Goal: Task Accomplishment & Management: Manage account settings

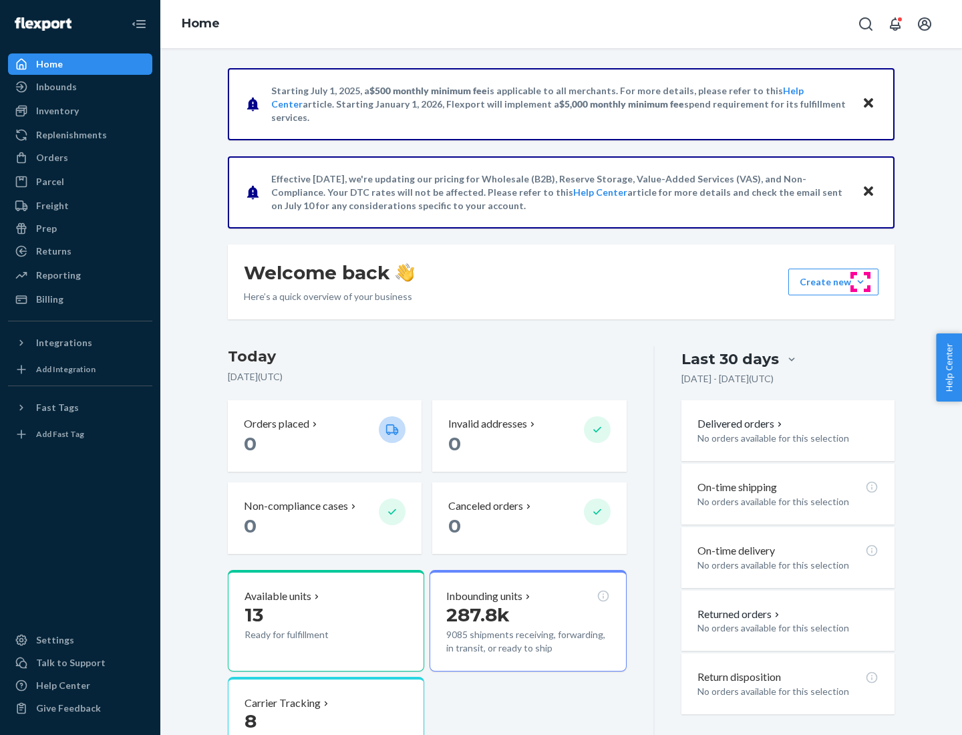
click at [861, 282] on button "Create new Create new inbound Create new order Create new product" at bounding box center [833, 282] width 90 height 27
click at [80, 87] on div "Inbounds" at bounding box center [80, 87] width 142 height 19
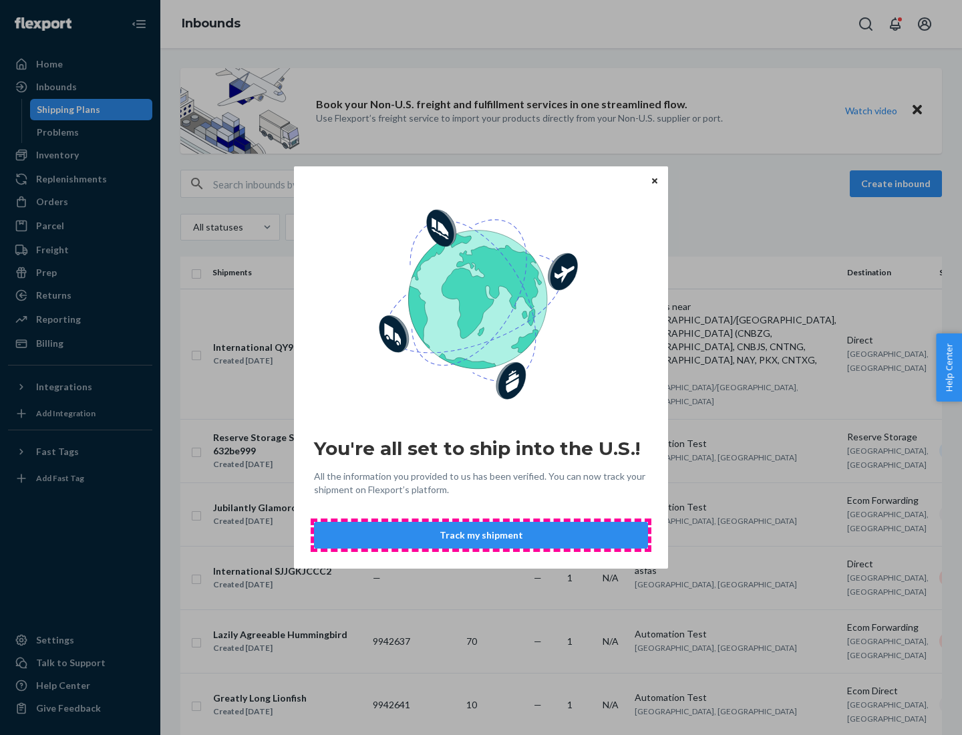
click at [481, 535] on button "Track my shipment" at bounding box center [481, 535] width 334 height 27
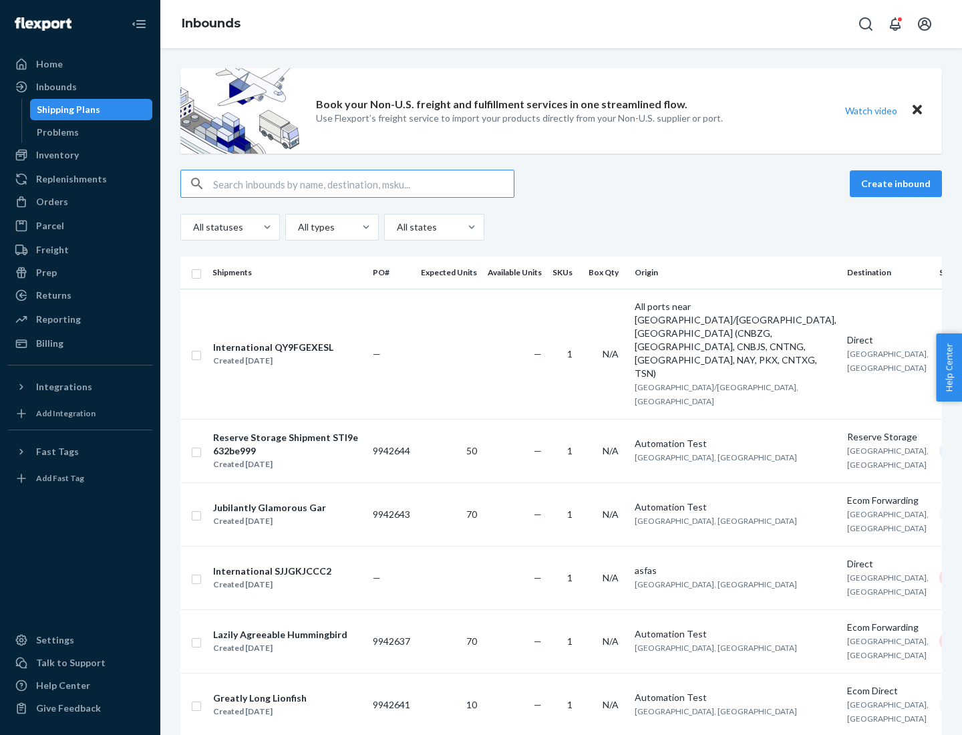
click at [898, 184] on button "Create inbound" at bounding box center [896, 183] width 92 height 27
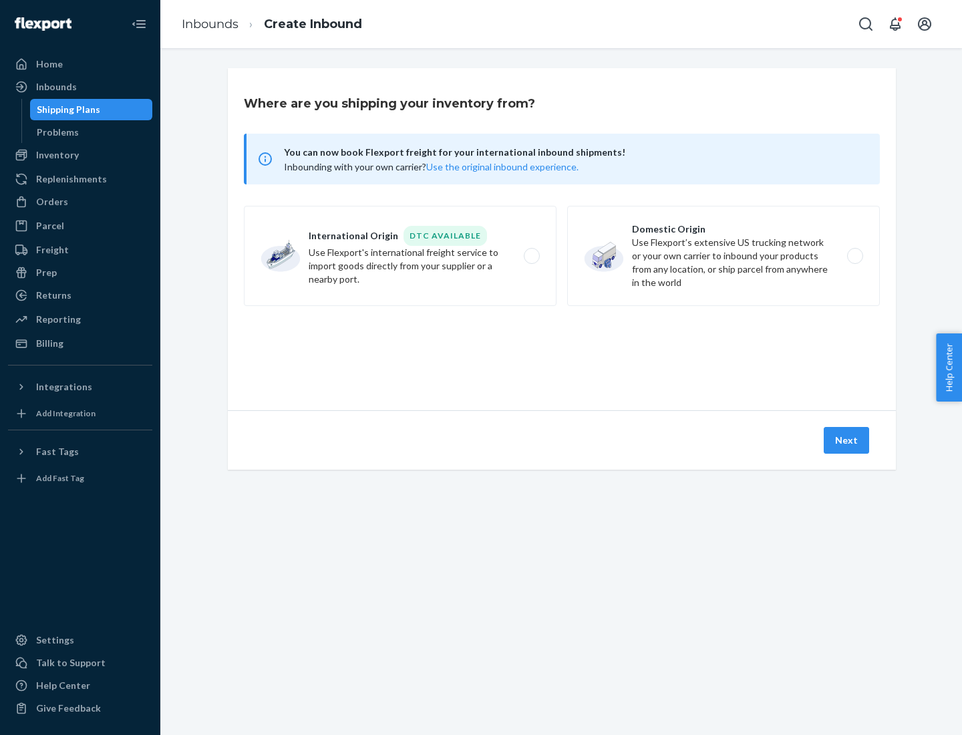
click at [400, 256] on label "International Origin DTC Available Use Flexport's international freight service…" at bounding box center [400, 256] width 313 height 100
click at [531, 256] on input "International Origin DTC Available Use Flexport's international freight service…" at bounding box center [535, 256] width 9 height 9
radio input "true"
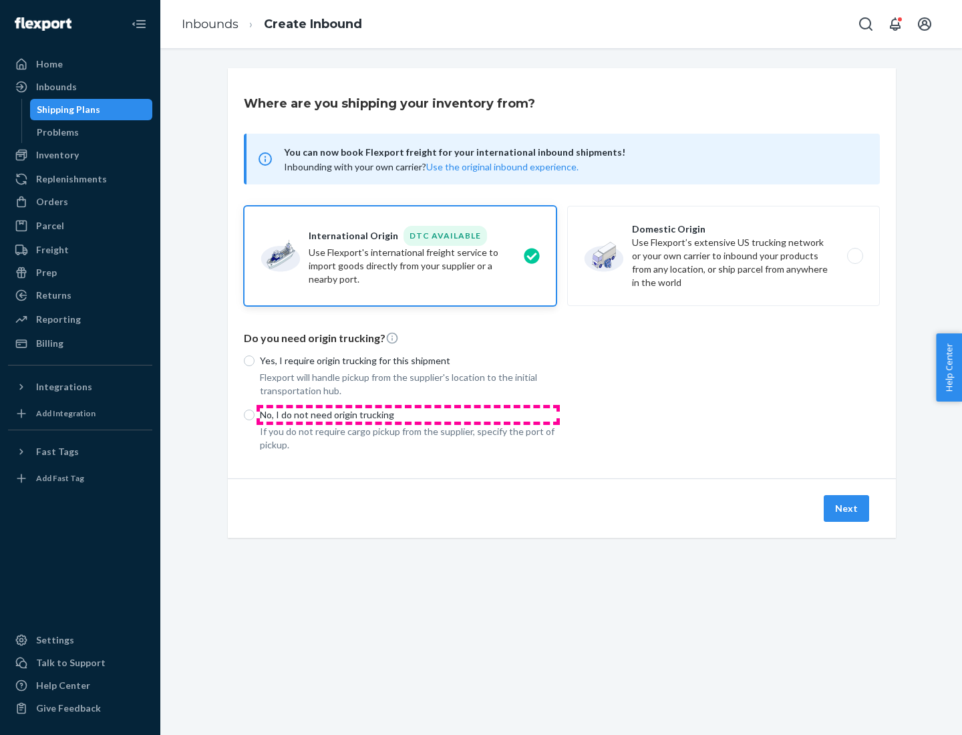
click at [408, 414] on p "No, I do not need origin trucking" at bounding box center [408, 414] width 297 height 13
click at [255, 414] on input "No, I do not need origin trucking" at bounding box center [249, 415] width 11 height 11
radio input "true"
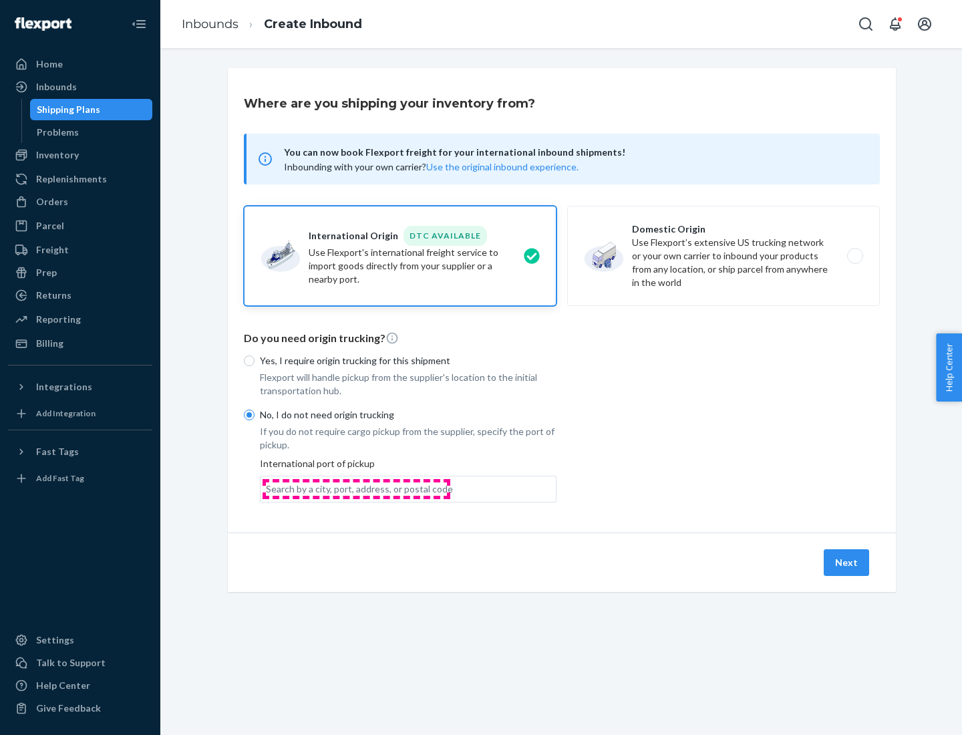
click at [356, 488] on div "Search by a city, port, address, or postal code" at bounding box center [359, 488] width 187 height 13
click at [267, 488] on input "Search by a city, port, address, or postal code" at bounding box center [266, 488] width 1 height 13
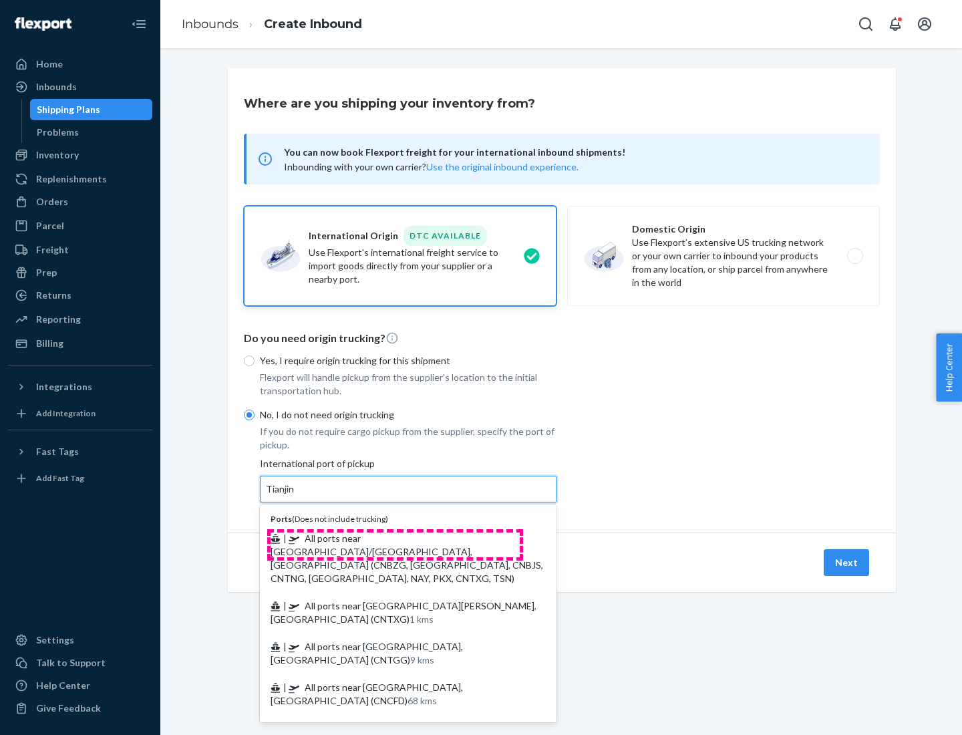
click at [395, 538] on span "| All ports near [GEOGRAPHIC_DATA]/[GEOGRAPHIC_DATA], [GEOGRAPHIC_DATA] (CNBZG,…" at bounding box center [407, 557] width 273 height 51
click at [295, 496] on input "Tianjin" at bounding box center [280, 488] width 29 height 13
type input "All ports near [GEOGRAPHIC_DATA]/[GEOGRAPHIC_DATA], [GEOGRAPHIC_DATA] (CNBZG, […"
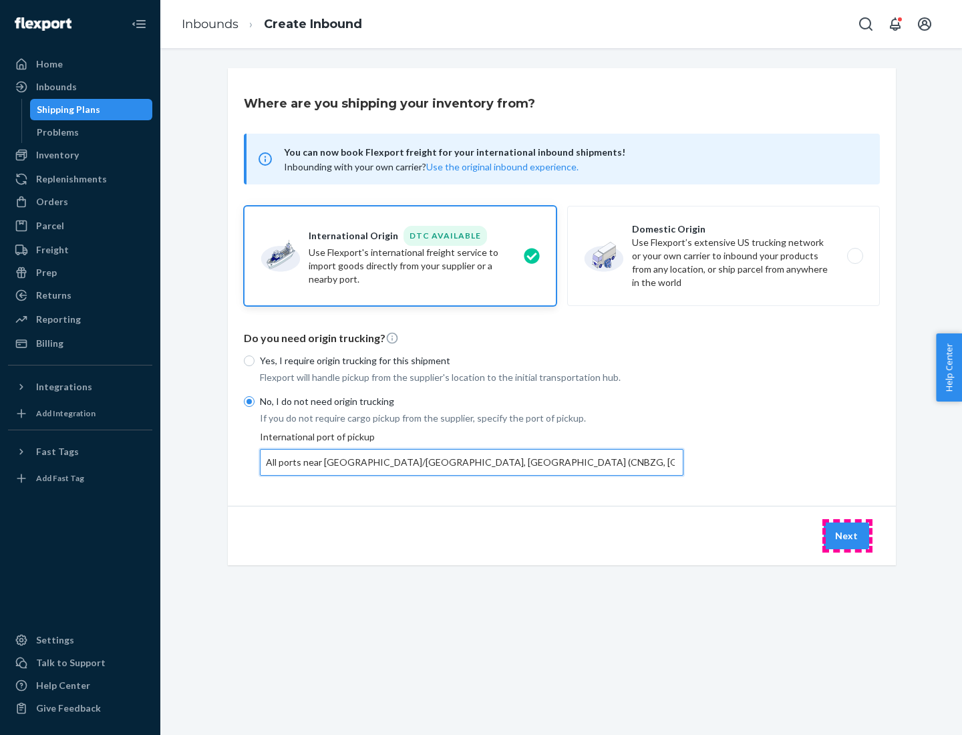
click at [847, 535] on button "Next" at bounding box center [846, 535] width 45 height 27
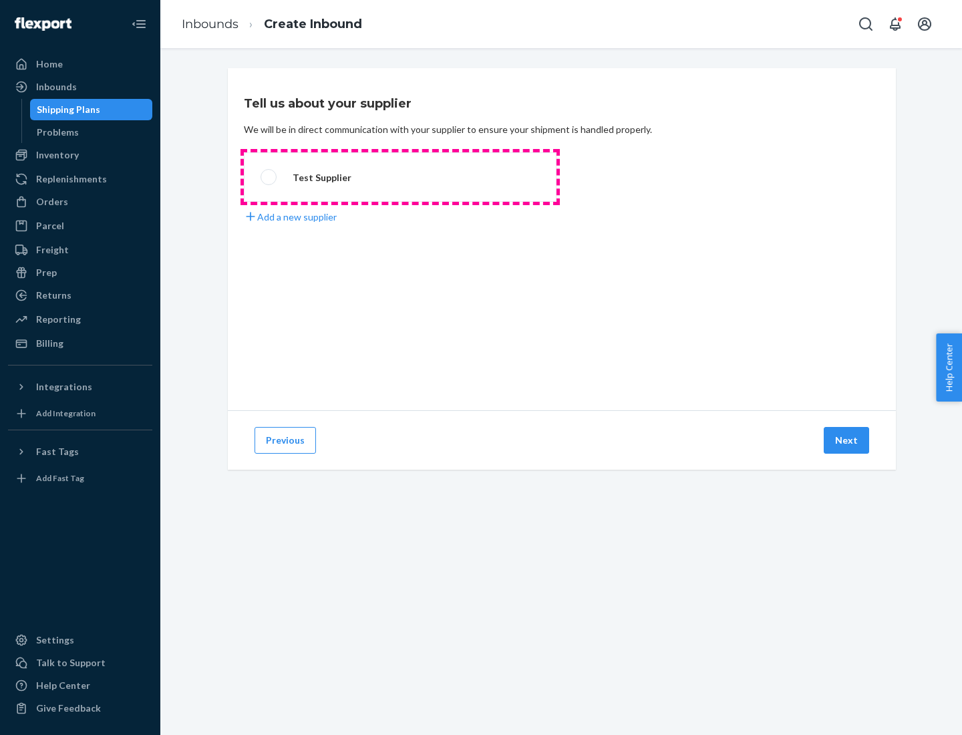
click at [400, 177] on label "Test Supplier" at bounding box center [400, 176] width 313 height 49
click at [269, 177] on input "Test Supplier" at bounding box center [265, 177] width 9 height 9
radio input "true"
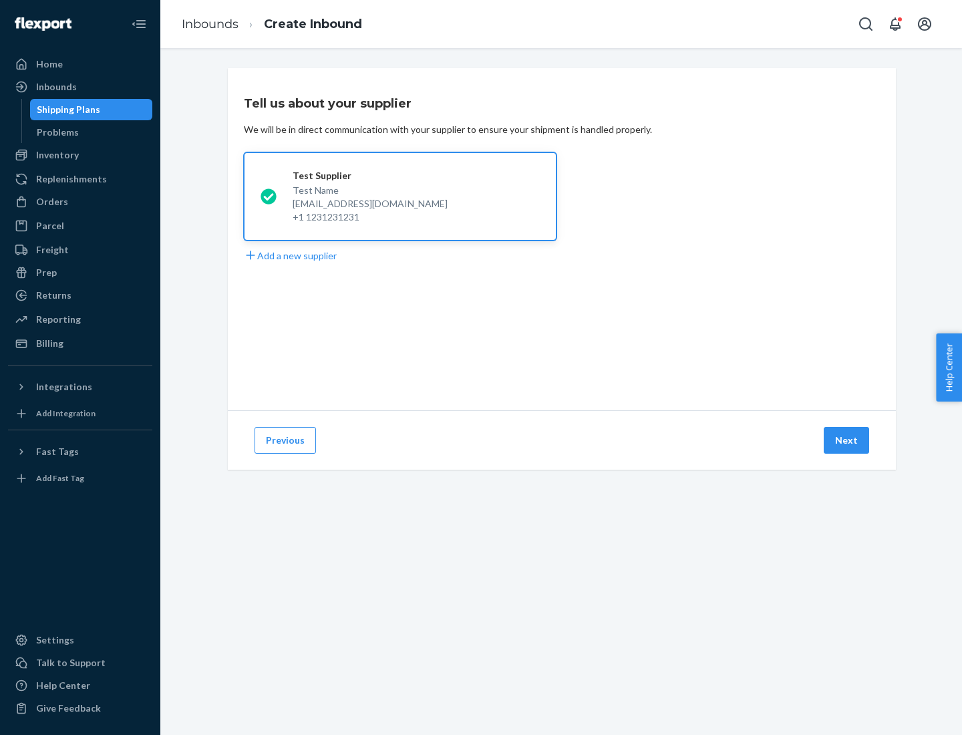
click at [847, 440] on button "Next" at bounding box center [846, 440] width 45 height 27
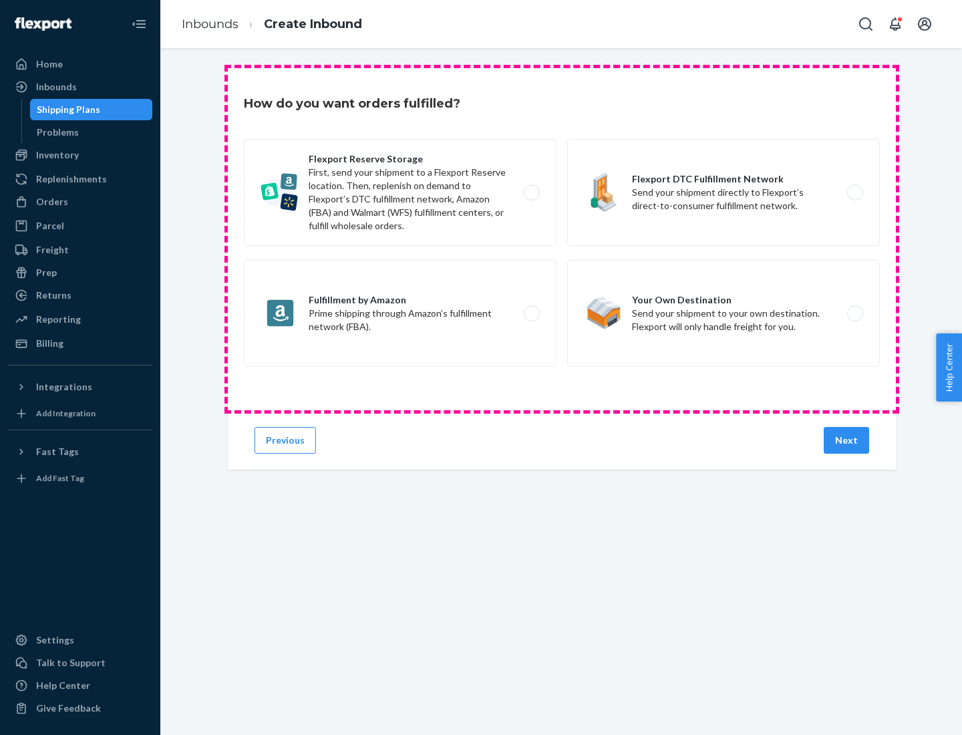
click at [562, 239] on div "Flexport Reserve Storage First, send your shipment to a Flexport Reserve locati…" at bounding box center [562, 254] width 636 height 231
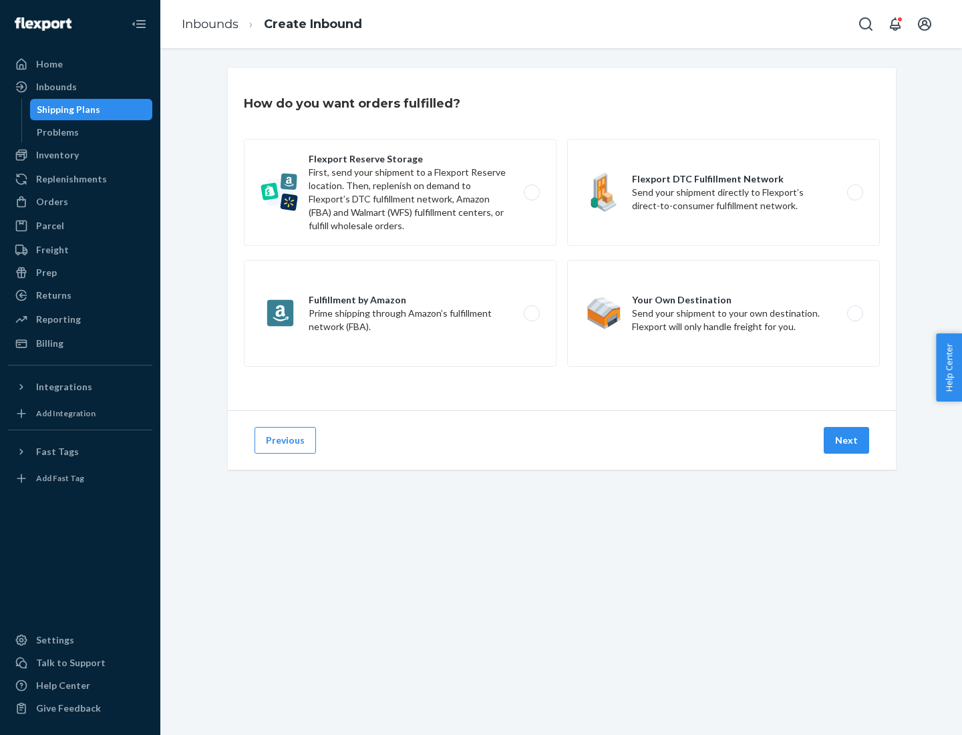
click at [724, 192] on label "Flexport DTC Fulfillment Network Send your shipment directly to Flexport’s dire…" at bounding box center [723, 192] width 313 height 107
click at [855, 192] on input "Flexport DTC Fulfillment Network Send your shipment directly to Flexport’s dire…" at bounding box center [859, 192] width 9 height 9
radio input "true"
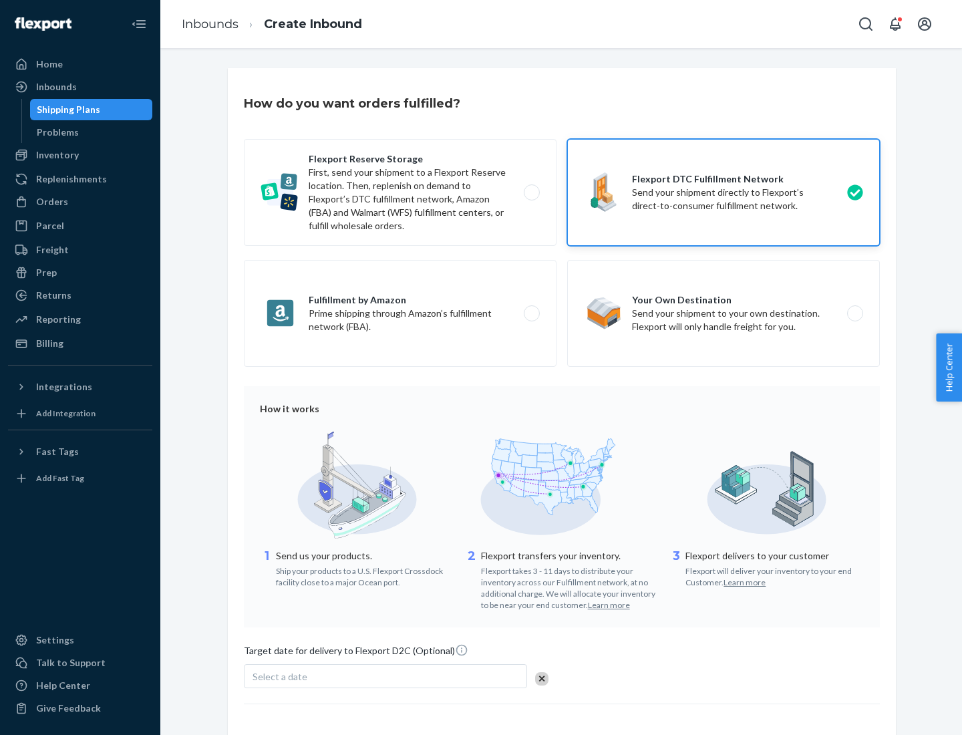
scroll to position [98, 0]
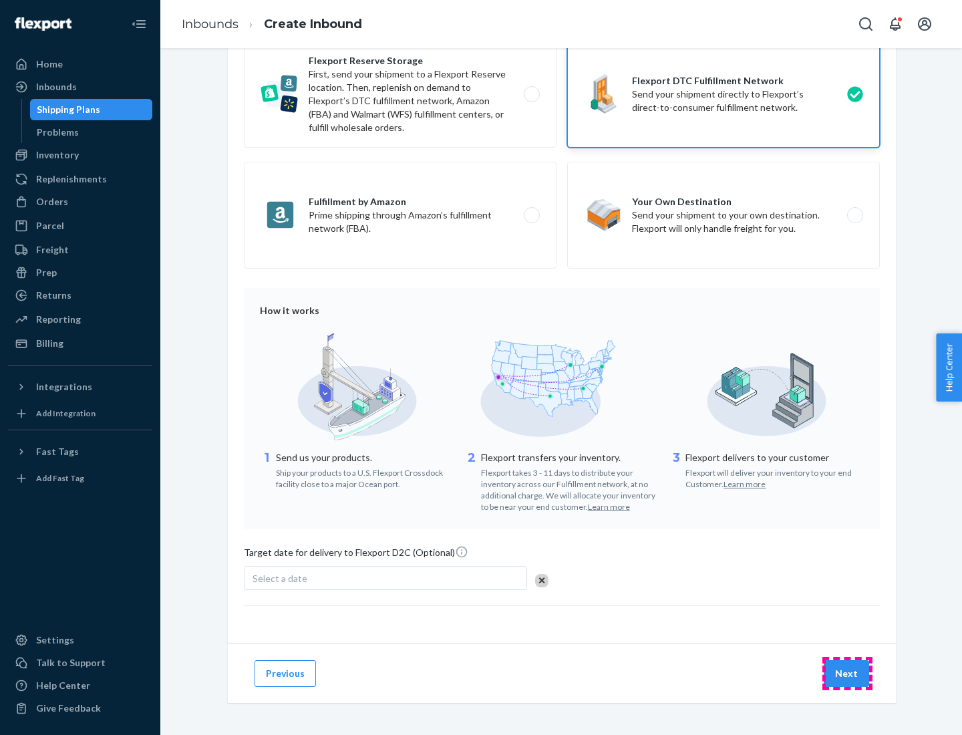
click at [847, 673] on button "Next" at bounding box center [846, 673] width 45 height 27
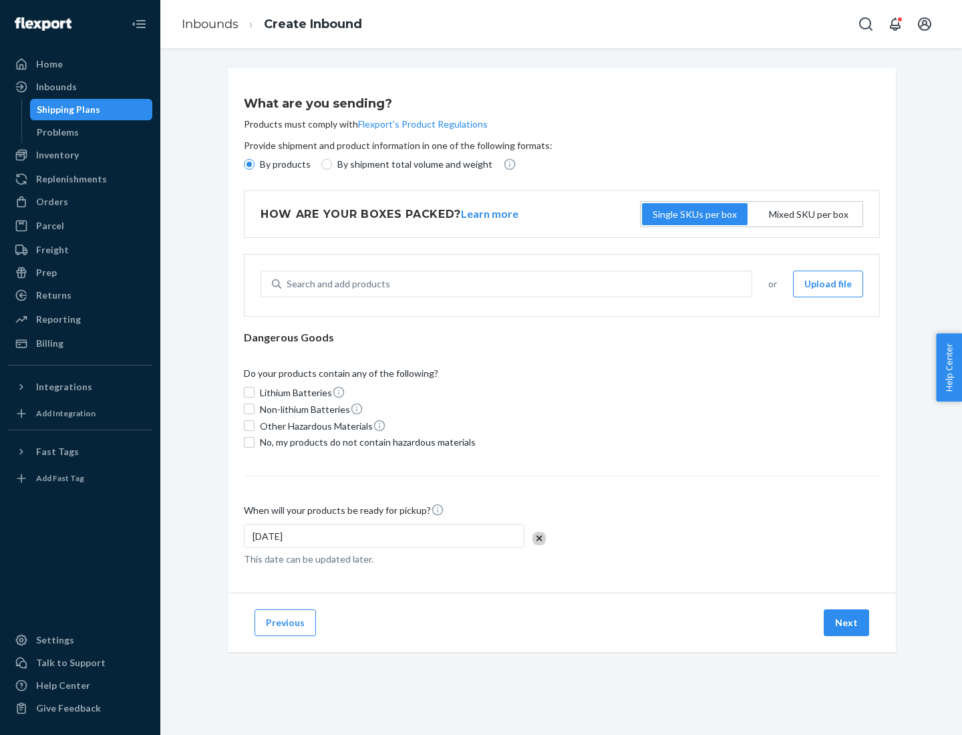
click at [284, 164] on p "By products" at bounding box center [285, 164] width 51 height 13
click at [255, 164] on input "By products" at bounding box center [249, 164] width 11 height 11
click at [336, 284] on div "Search and add products" at bounding box center [339, 283] width 104 height 13
click at [288, 284] on input "Search and add products" at bounding box center [287, 283] width 1 height 13
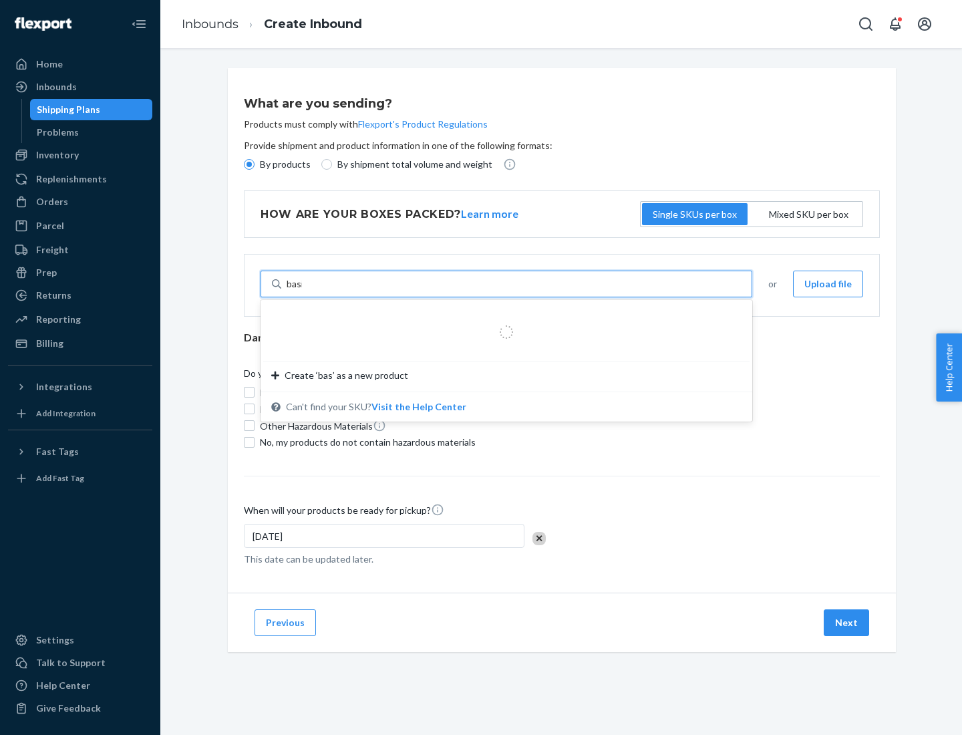
type input "basic"
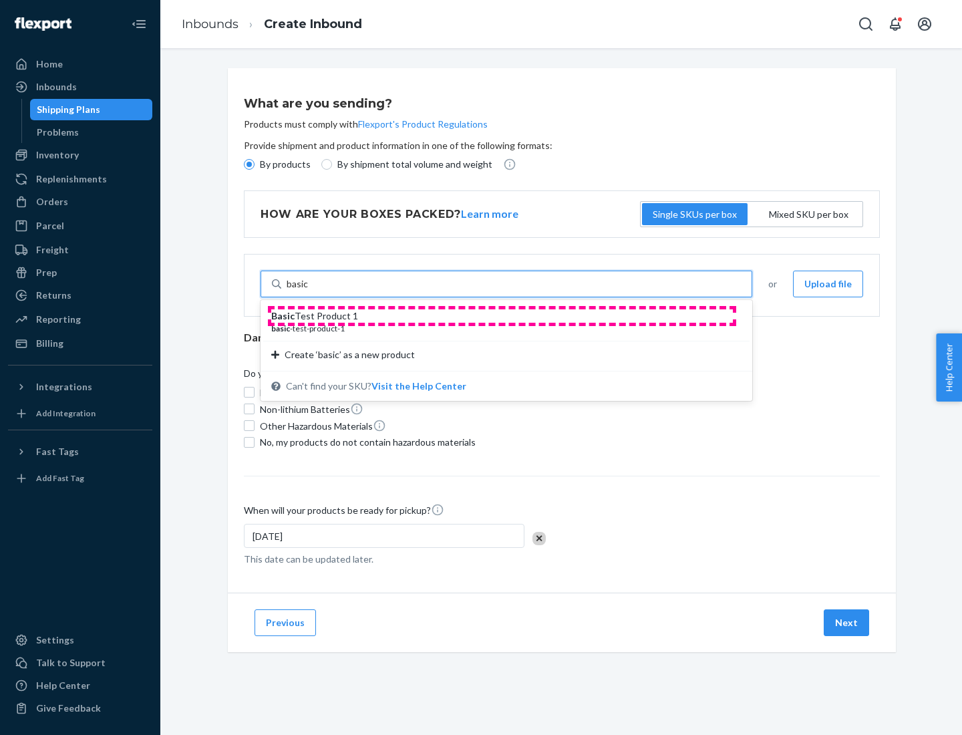
click at [502, 316] on div "Basic Test Product 1" at bounding box center [501, 315] width 460 height 13
click at [309, 291] on input "basic" at bounding box center [298, 283] width 22 height 13
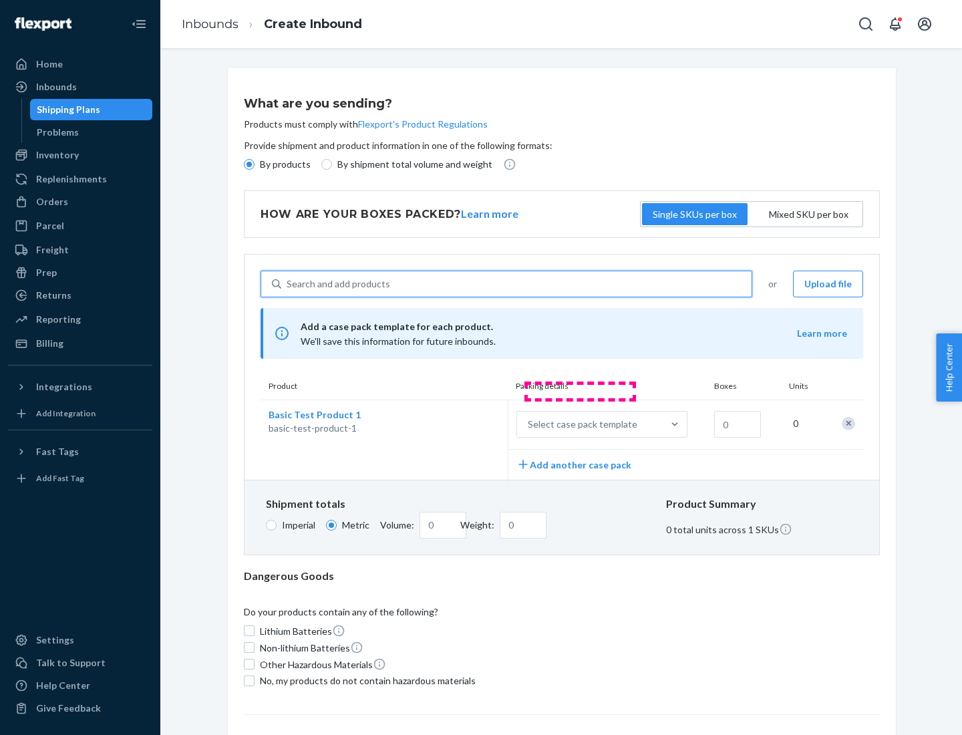
scroll to position [33, 0]
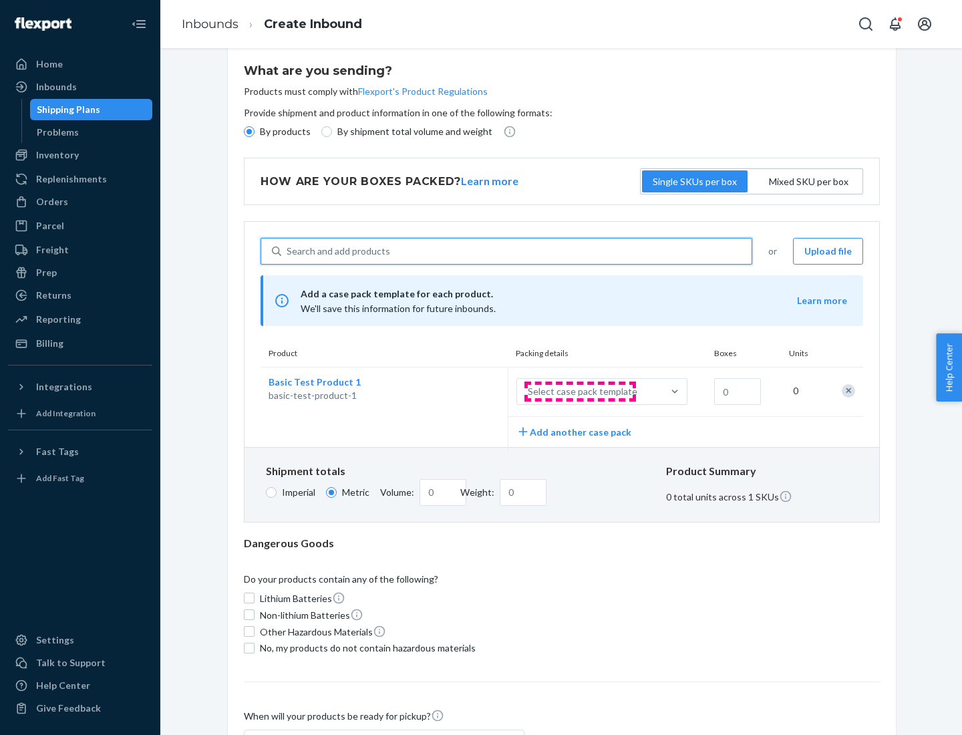
click at [580, 392] on div "Select case pack template" at bounding box center [583, 391] width 110 height 13
click at [462, 392] on input "Select case pack template" at bounding box center [462, 392] width 0 height 0
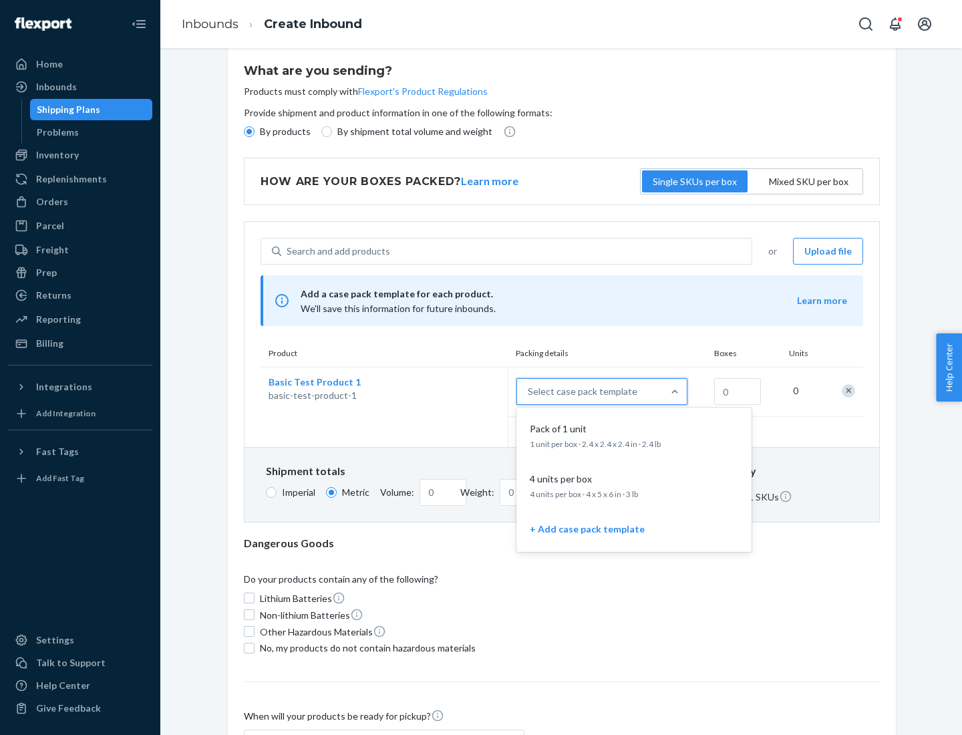
scroll to position [77, 0]
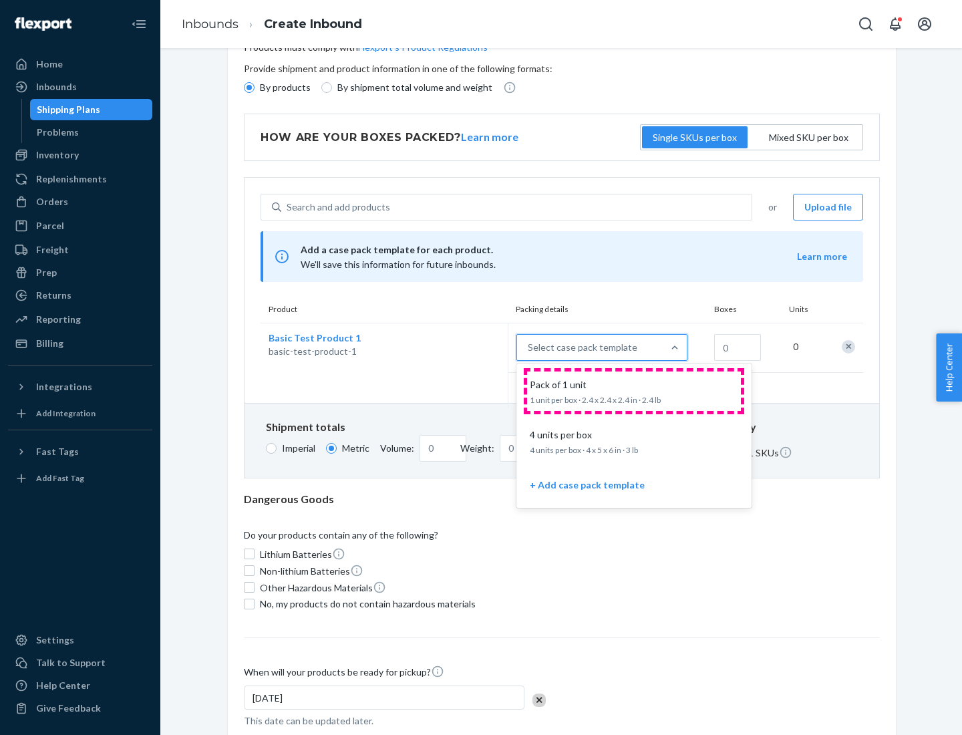
click at [634, 391] on div "Pack of 1 unit" at bounding box center [631, 384] width 214 height 13
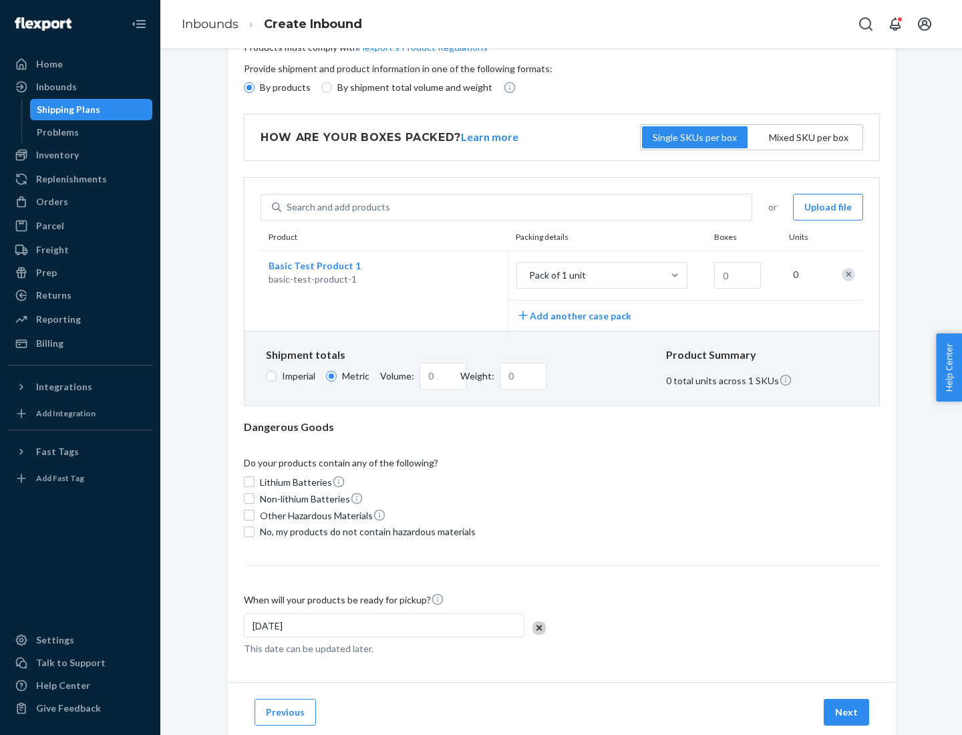
scroll to position [0, 0]
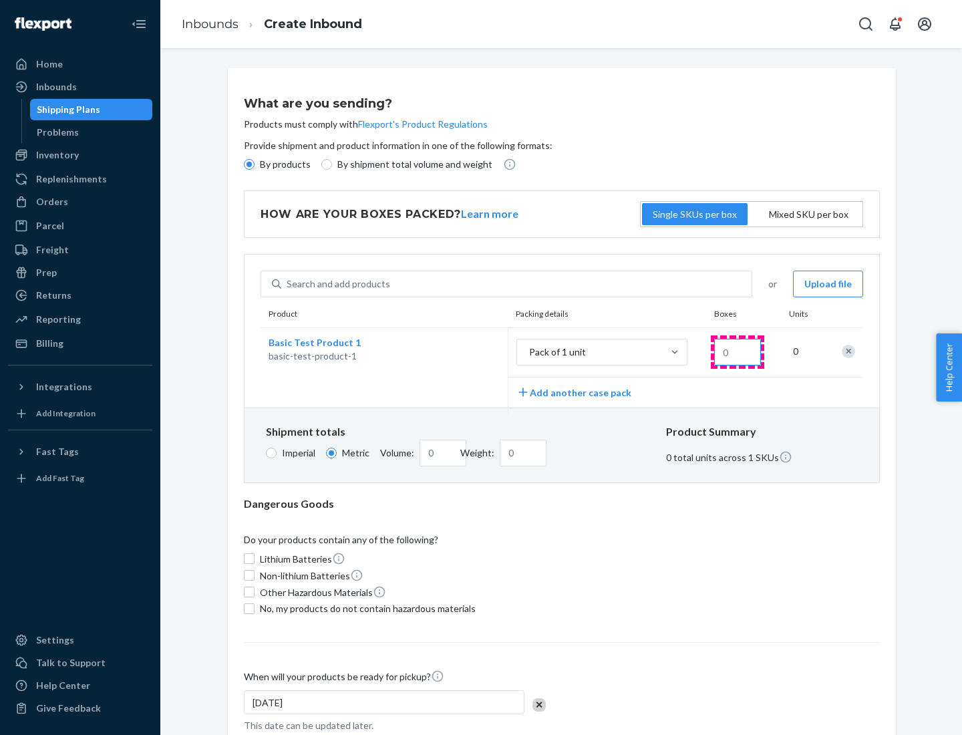
type input "1.09"
type input "1"
type input "10.89"
type input "10"
type input "0.02"
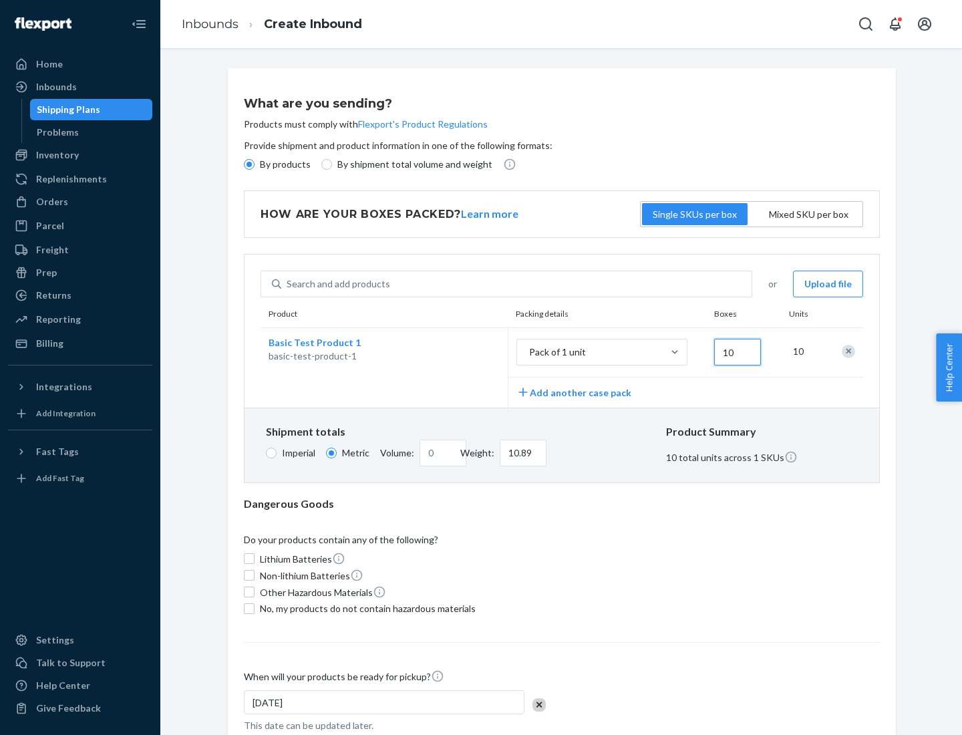
type input "108.86"
type input "100"
type input "0.23"
type input "1088.62"
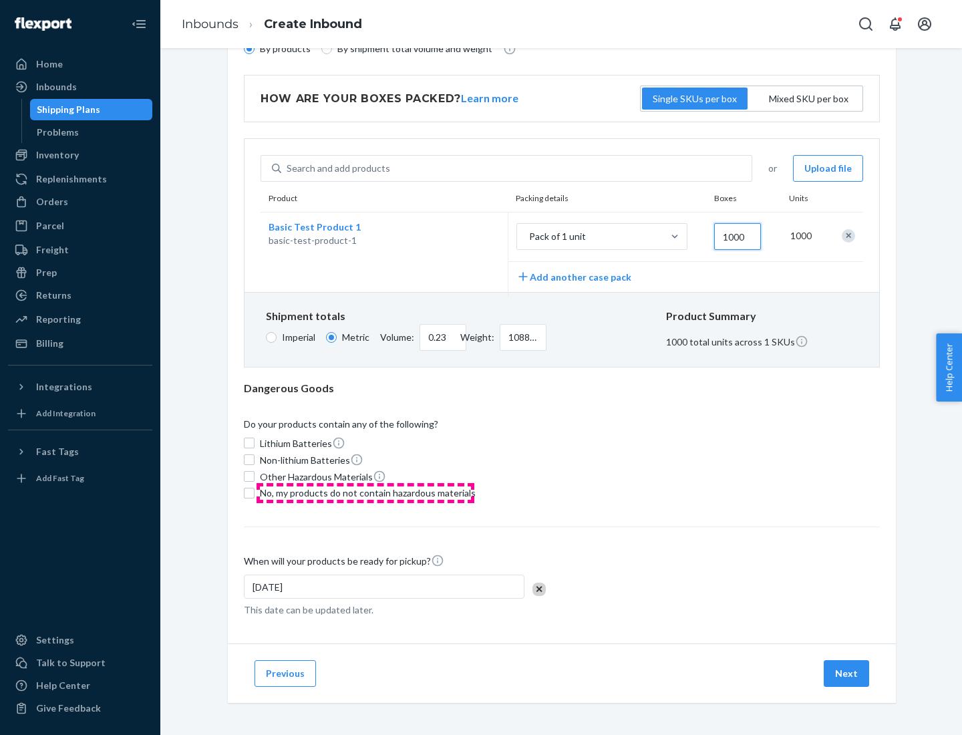
type input "1000"
click at [365, 492] on span "No, my products do not contain hazardous materials" at bounding box center [368, 492] width 216 height 13
click at [255, 492] on input "No, my products do not contain hazardous materials" at bounding box center [249, 493] width 11 height 11
checkbox input "true"
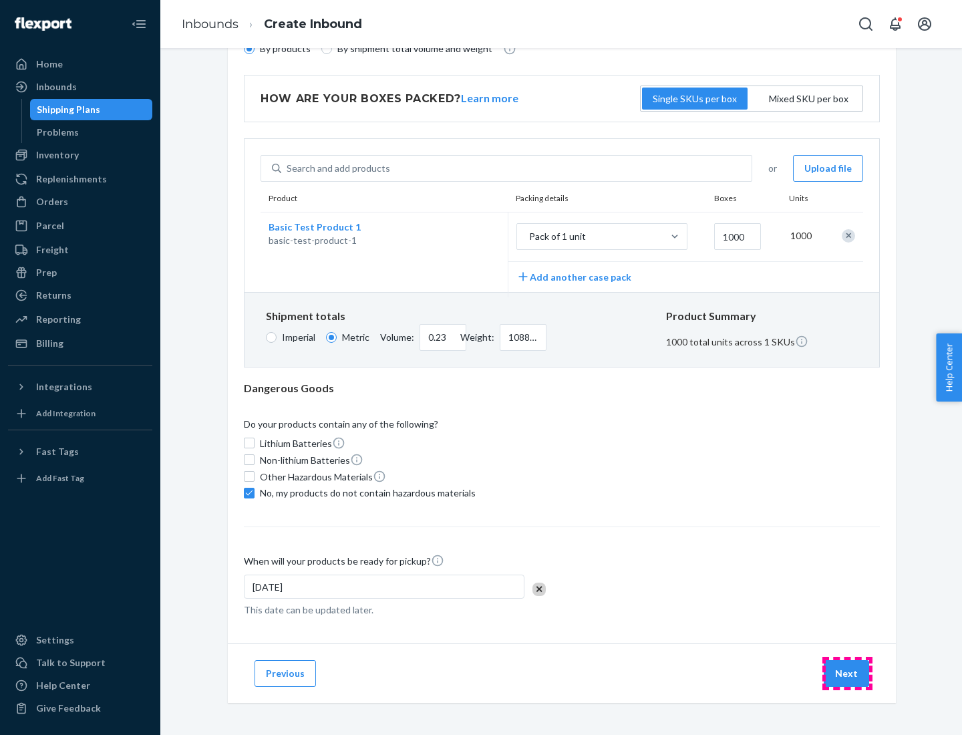
click at [847, 673] on button "Next" at bounding box center [846, 673] width 45 height 27
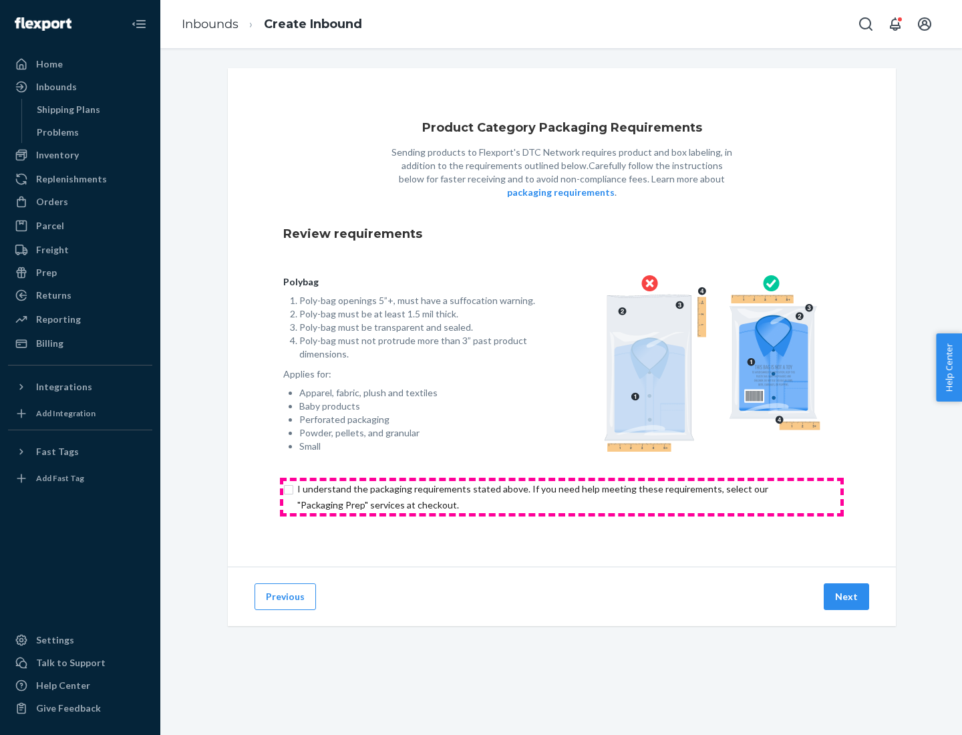
click at [562, 496] on input "checkbox" at bounding box center [561, 497] width 557 height 32
checkbox input "true"
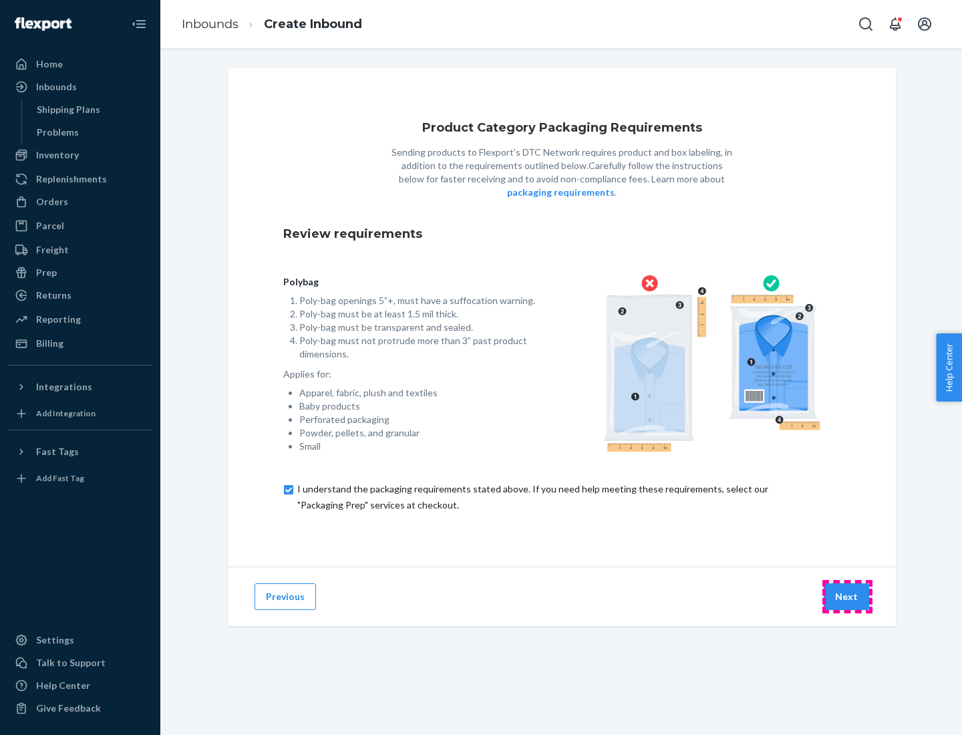
click at [847, 596] on button "Next" at bounding box center [846, 596] width 45 height 27
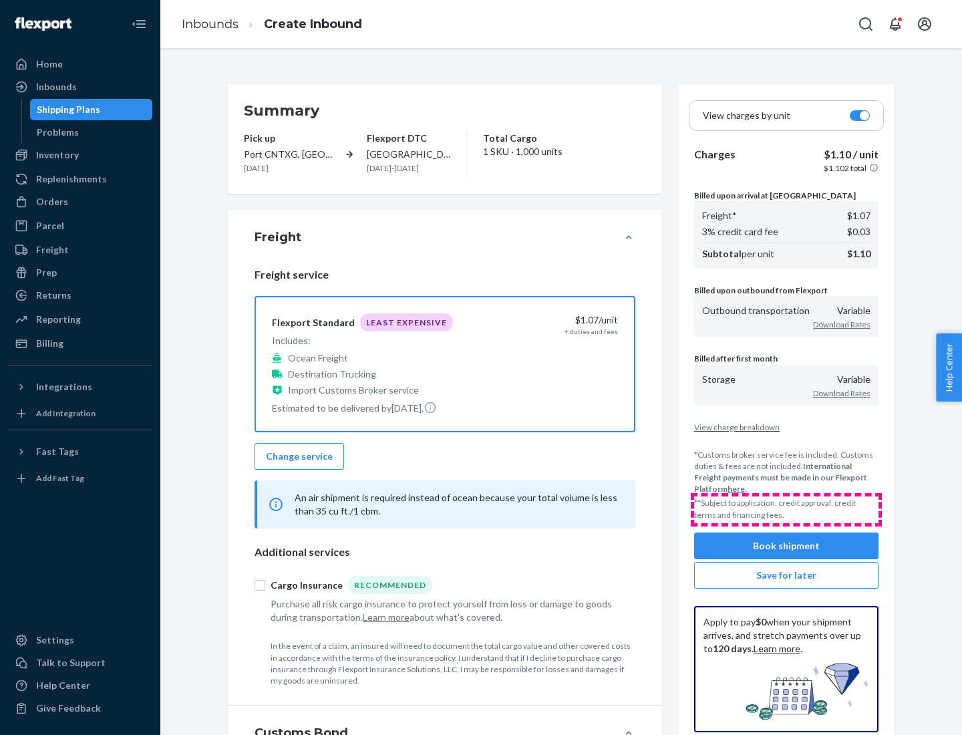
scroll to position [154, 0]
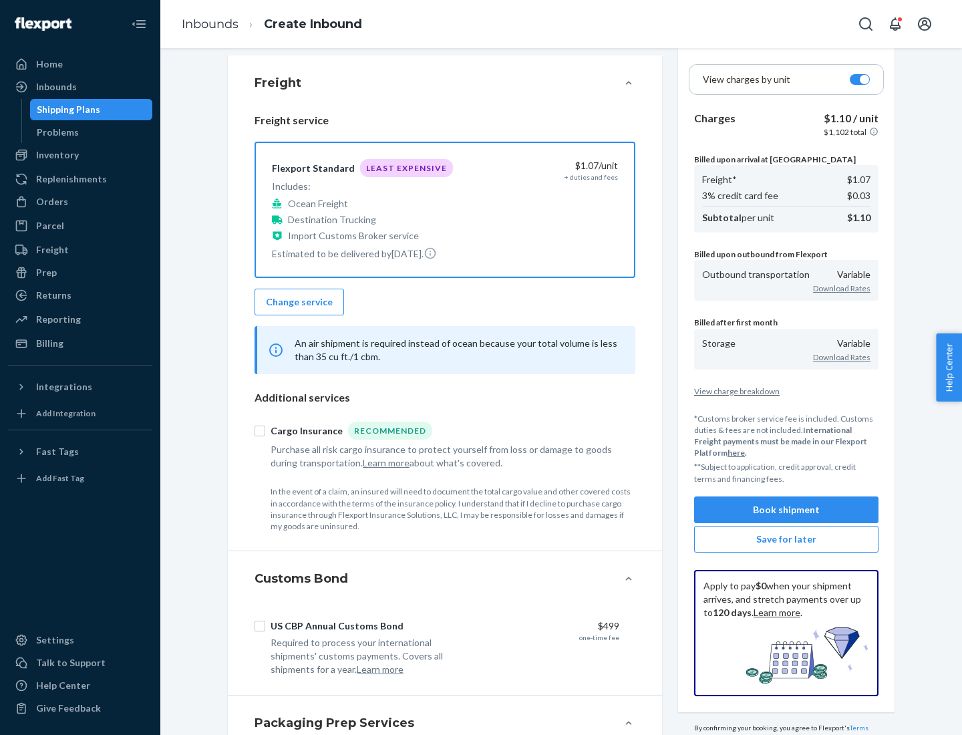
click at [786, 509] on button "Book shipment" at bounding box center [786, 509] width 184 height 27
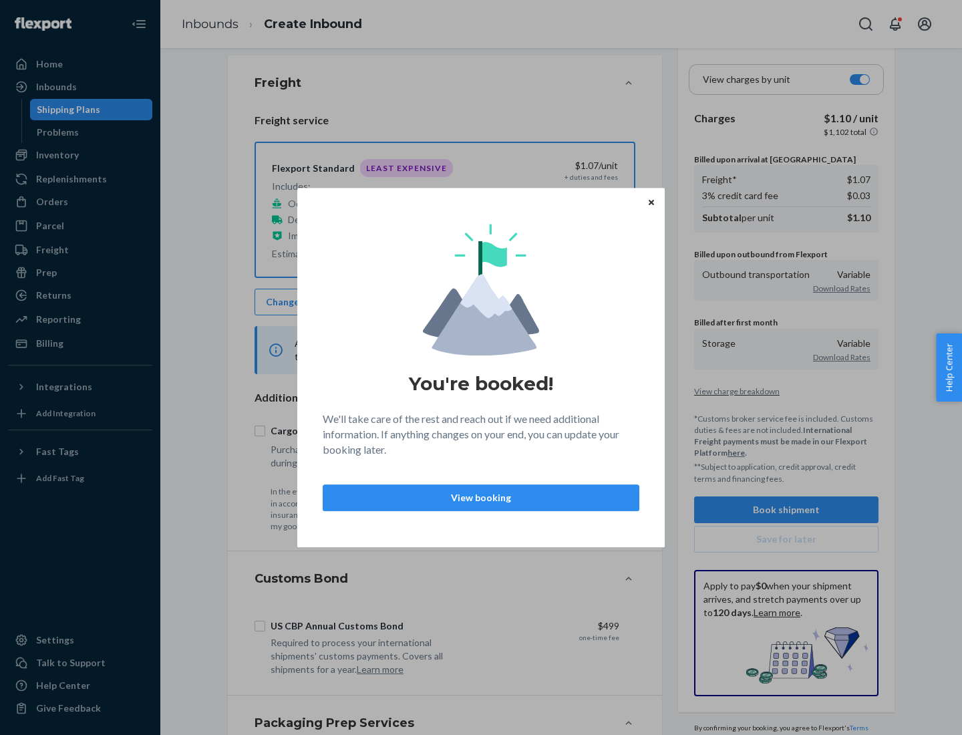
click at [481, 497] on p "View booking" at bounding box center [481, 497] width 294 height 13
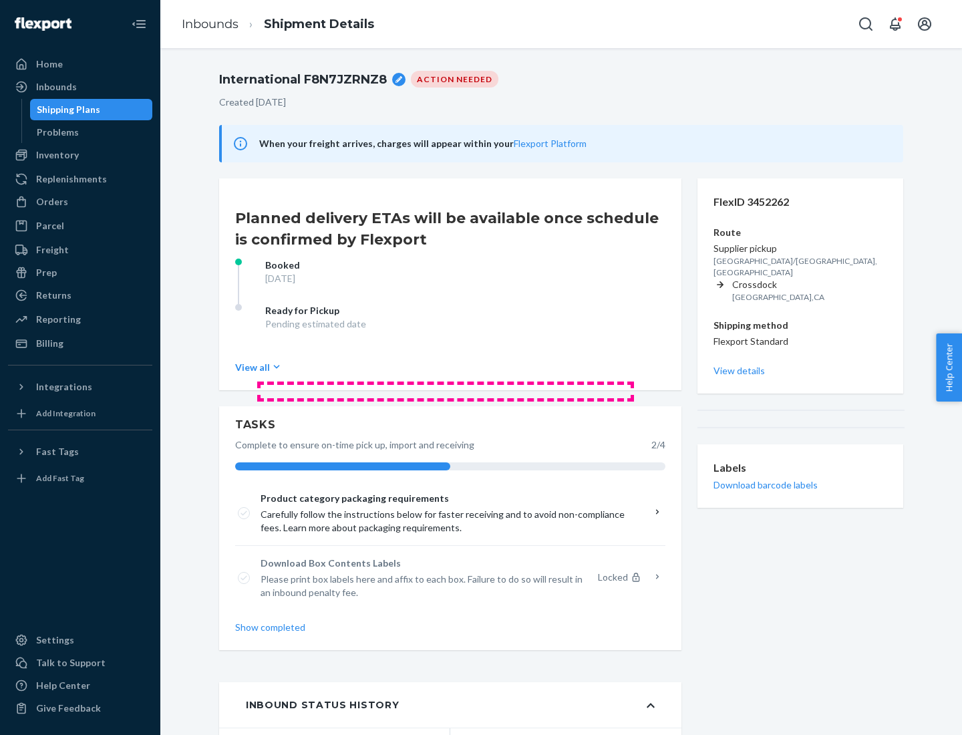
scroll to position [107, 0]
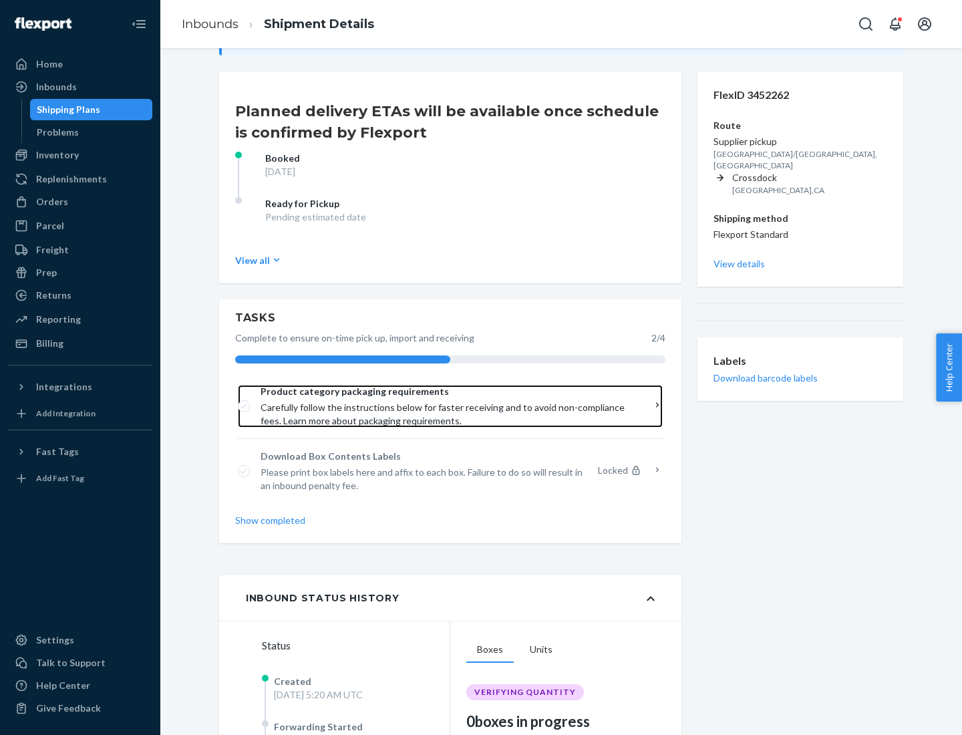
click at [446, 392] on span "Product category packaging requirements" at bounding box center [446, 391] width 370 height 13
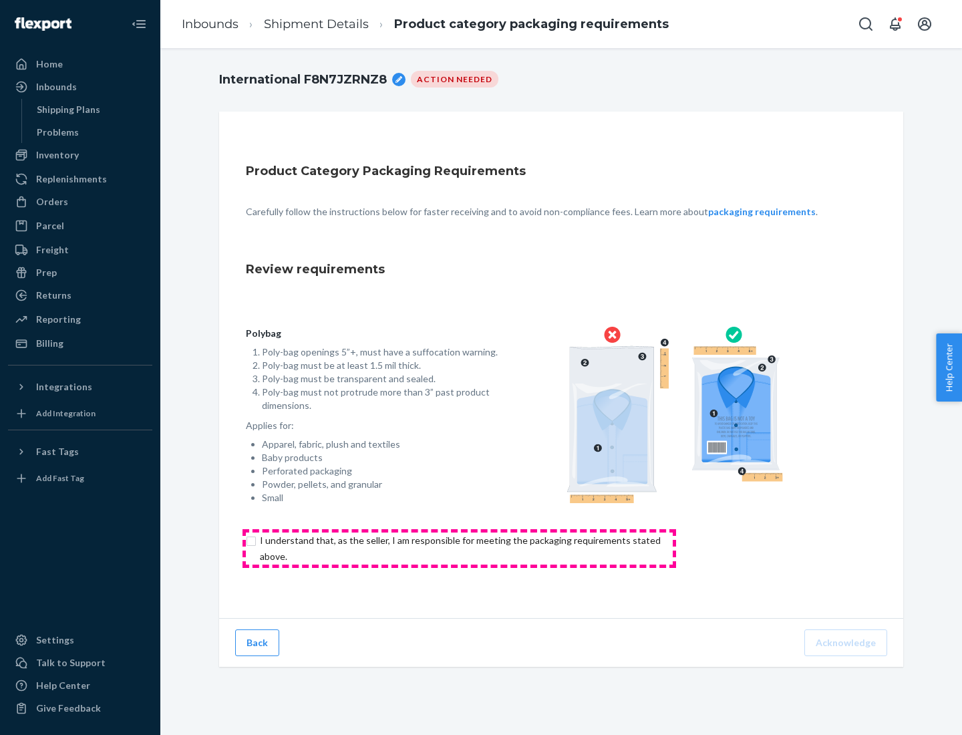
click at [459, 548] on input "checkbox" at bounding box center [468, 548] width 444 height 32
checkbox input "true"
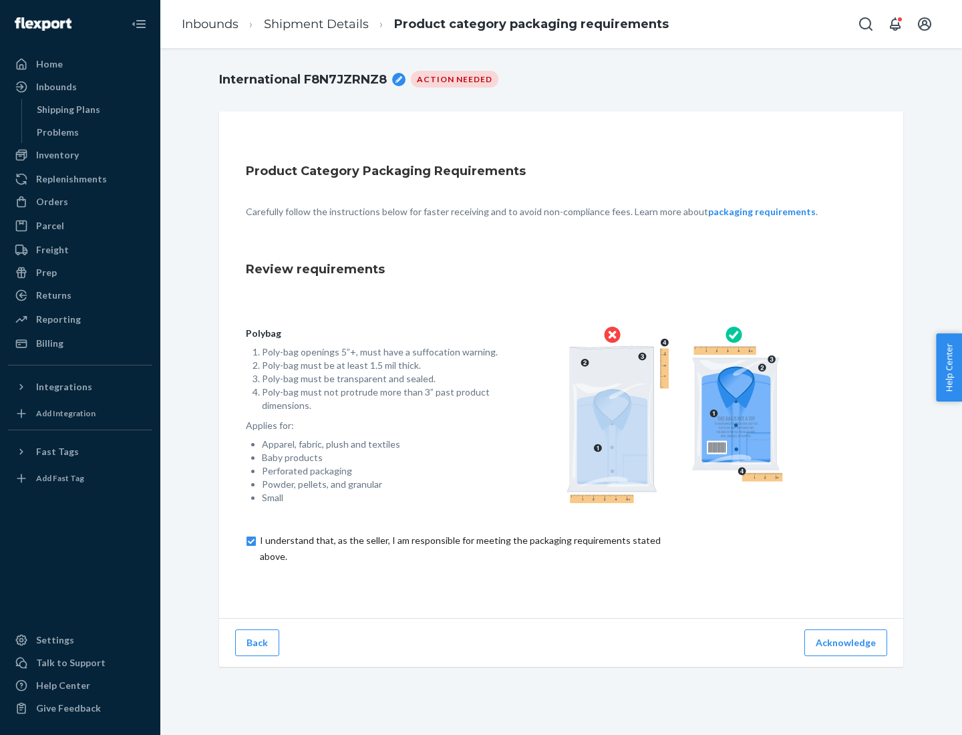
click at [847, 642] on button "Acknowledge" at bounding box center [845, 642] width 83 height 27
